Goal: Feedback & Contribution: Submit feedback/report problem

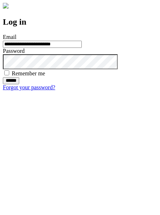
type input "**********"
click at [19, 84] on input "******" at bounding box center [11, 80] width 16 height 7
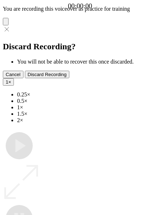
type input "**********"
